Goal: Task Accomplishment & Management: Use online tool/utility

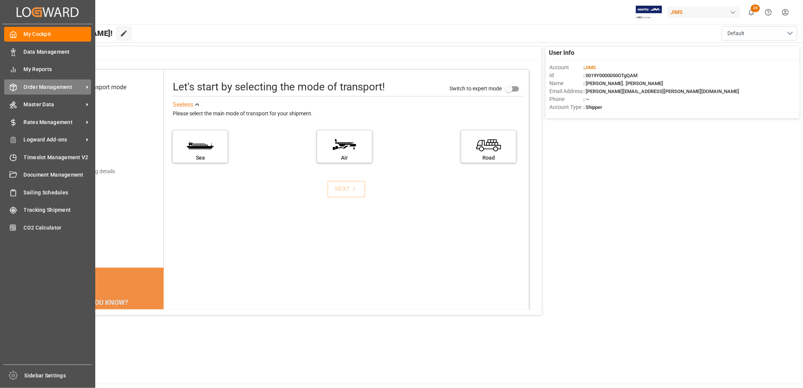
click at [44, 87] on span "Order Management" at bounding box center [54, 87] width 60 height 8
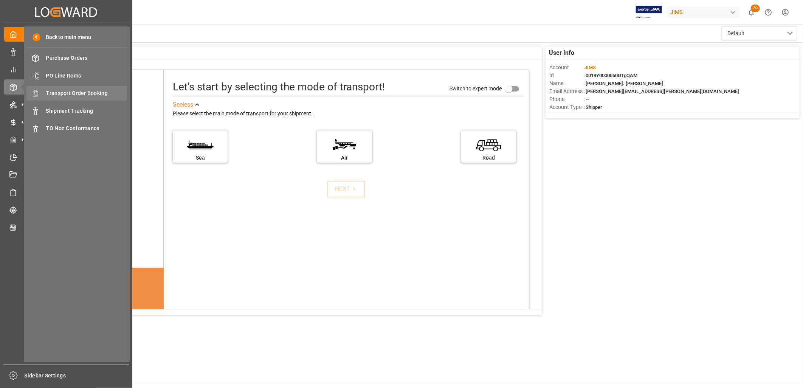
click at [92, 92] on span "Transport Order Booking" at bounding box center [86, 93] width 81 height 8
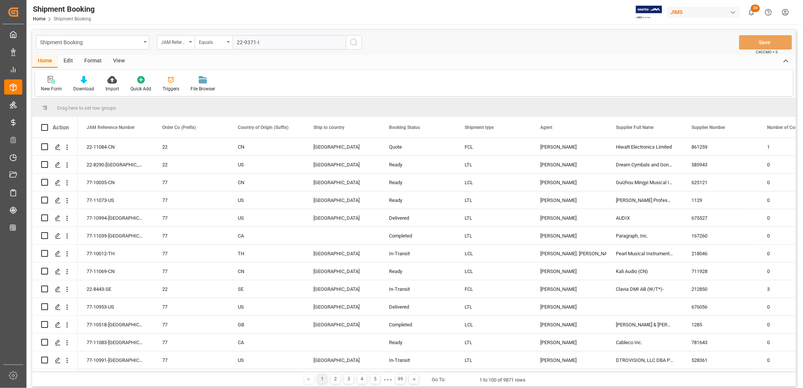
type input "22-9371-ID"
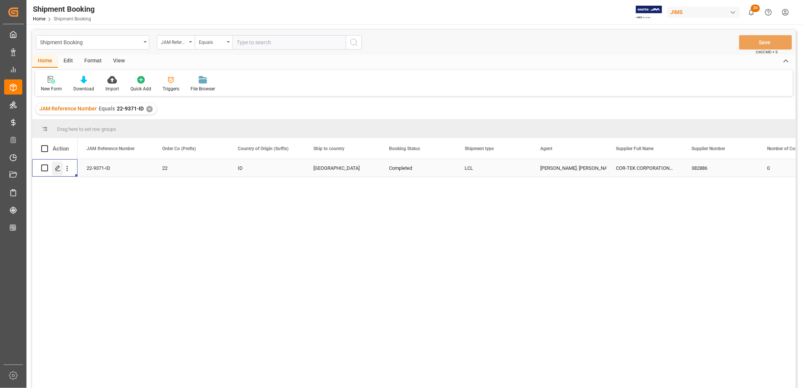
click at [59, 167] on icon "Press SPACE to select this row." at bounding box center [58, 168] width 6 height 6
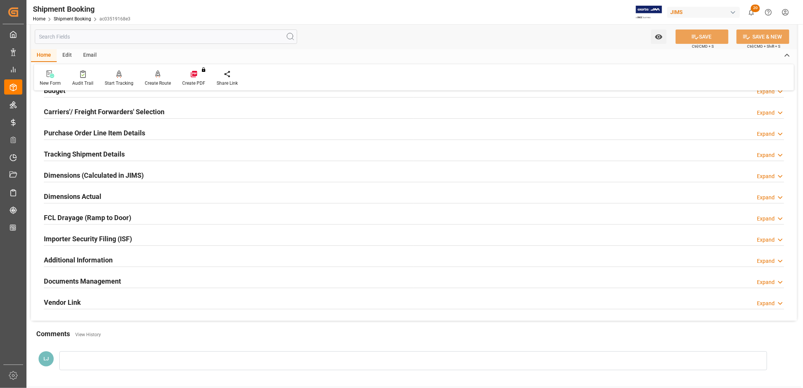
scroll to position [126, 0]
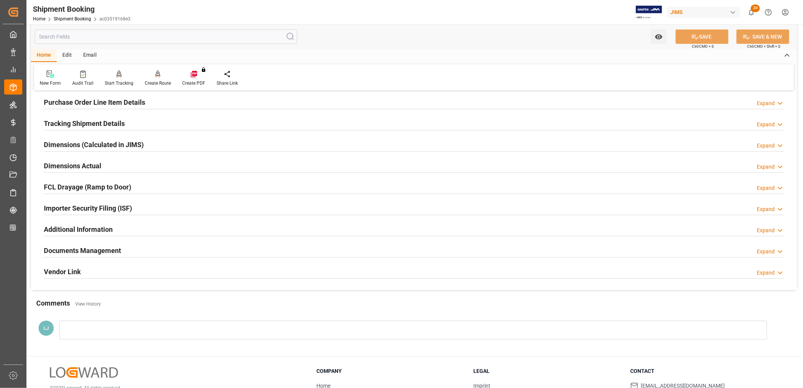
click at [111, 246] on h2 "Documents Management" at bounding box center [82, 250] width 77 height 10
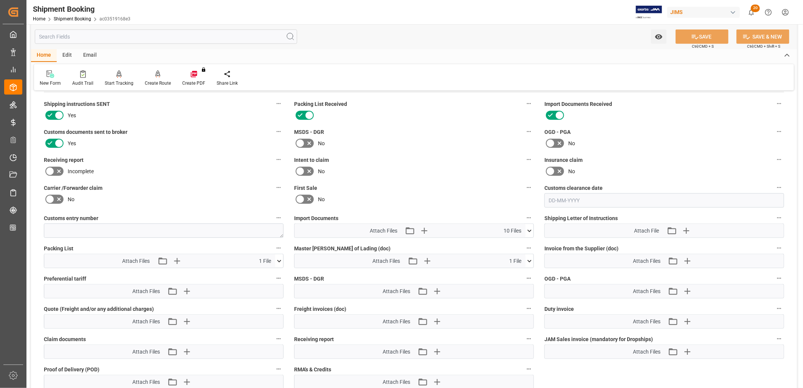
scroll to position [294, 0]
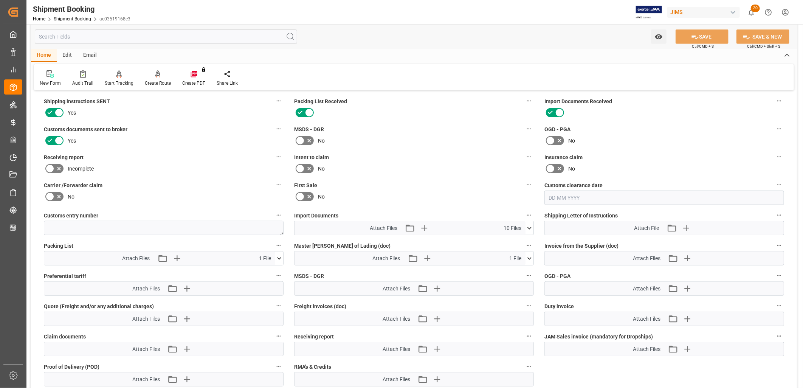
click at [530, 225] on icon at bounding box center [530, 228] width 8 height 8
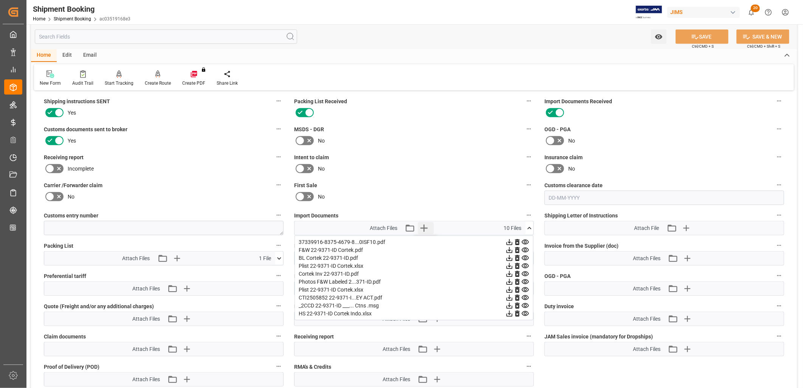
click at [426, 224] on icon "button" at bounding box center [424, 228] width 12 height 12
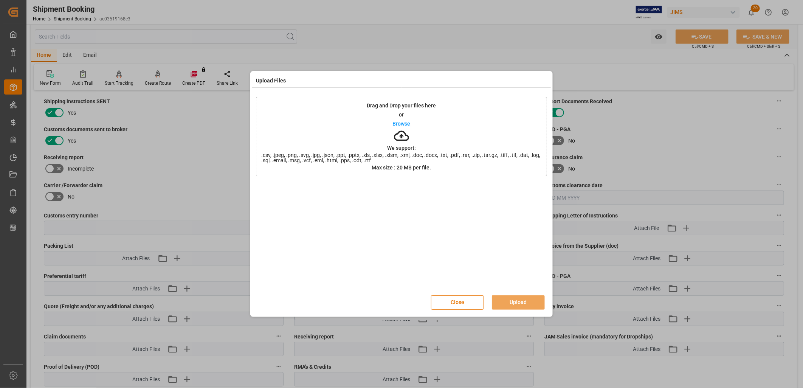
click at [410, 122] on div "Drag and Drop your files here or Browse We support: .csv, .jpeg, .png, .svg, .j…" at bounding box center [401, 136] width 291 height 79
click at [400, 124] on p "Browse" at bounding box center [402, 123] width 18 height 5
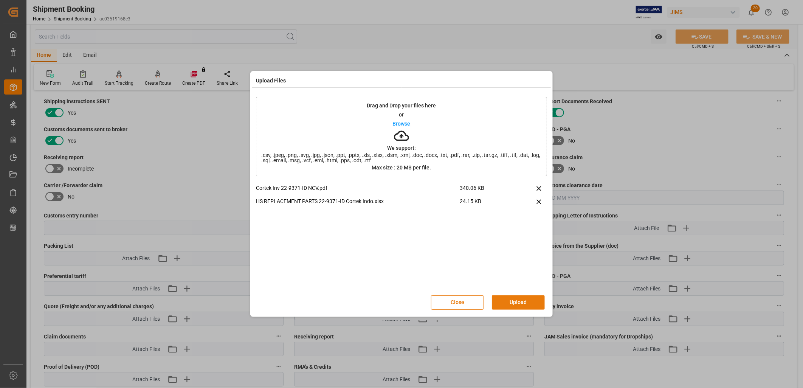
click at [522, 299] on button "Upload" at bounding box center [518, 302] width 53 height 14
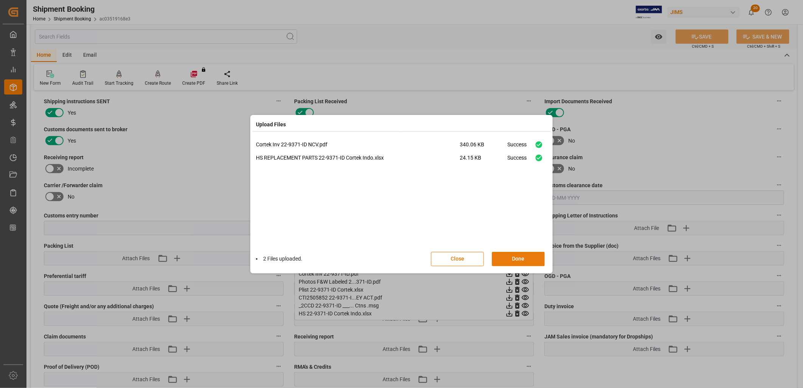
click at [523, 258] on button "Done" at bounding box center [518, 259] width 53 height 14
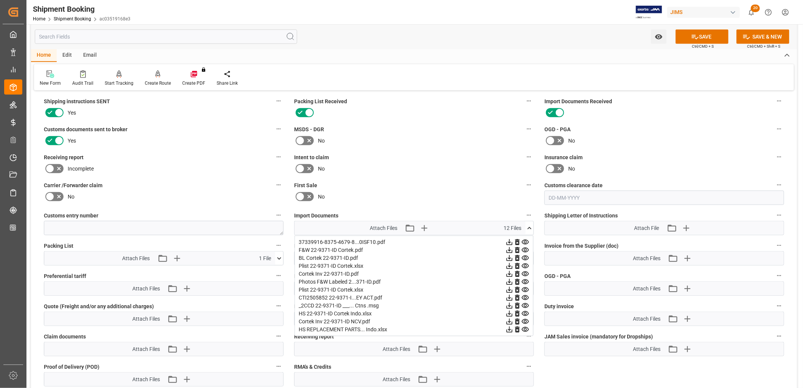
click at [531, 225] on icon at bounding box center [530, 228] width 8 height 8
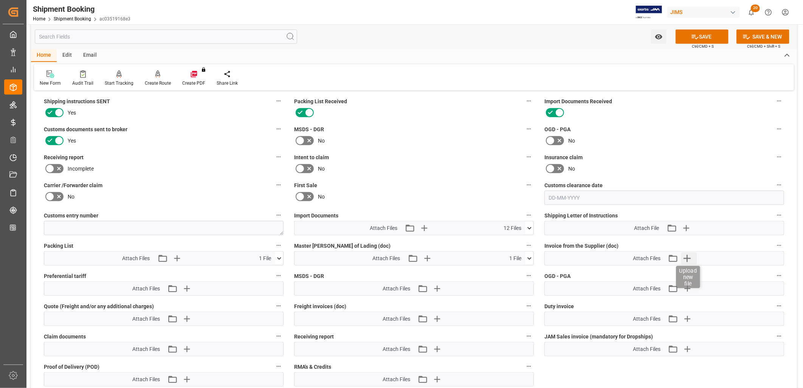
click at [688, 256] on icon "button" at bounding box center [687, 258] width 7 height 7
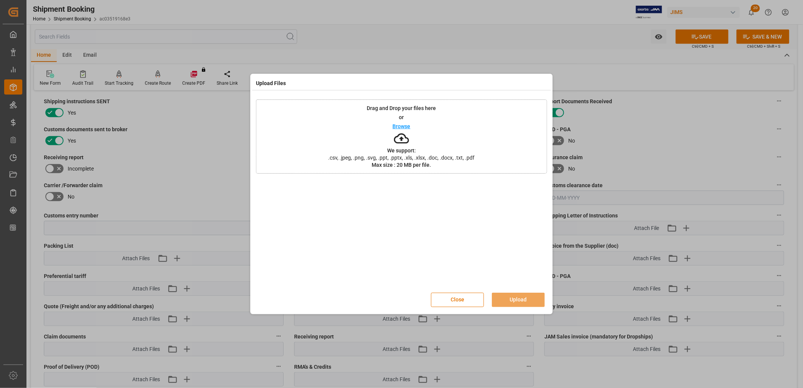
click at [402, 126] on p "Browse" at bounding box center [402, 126] width 18 height 5
click at [531, 299] on button "Upload" at bounding box center [518, 300] width 53 height 14
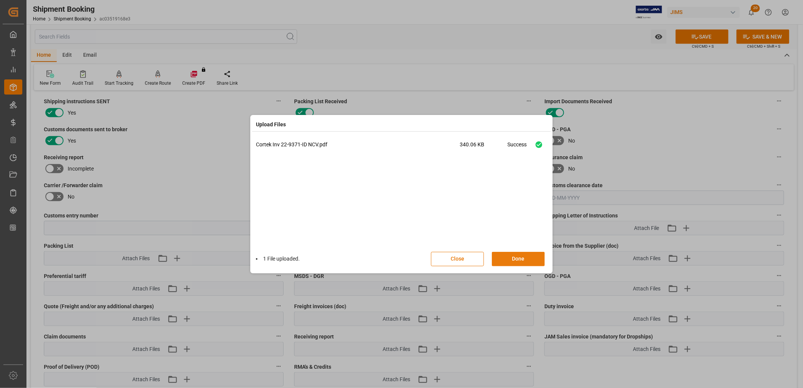
click at [521, 259] on button "Done" at bounding box center [518, 259] width 53 height 14
